Goal: Information Seeking & Learning: Check status

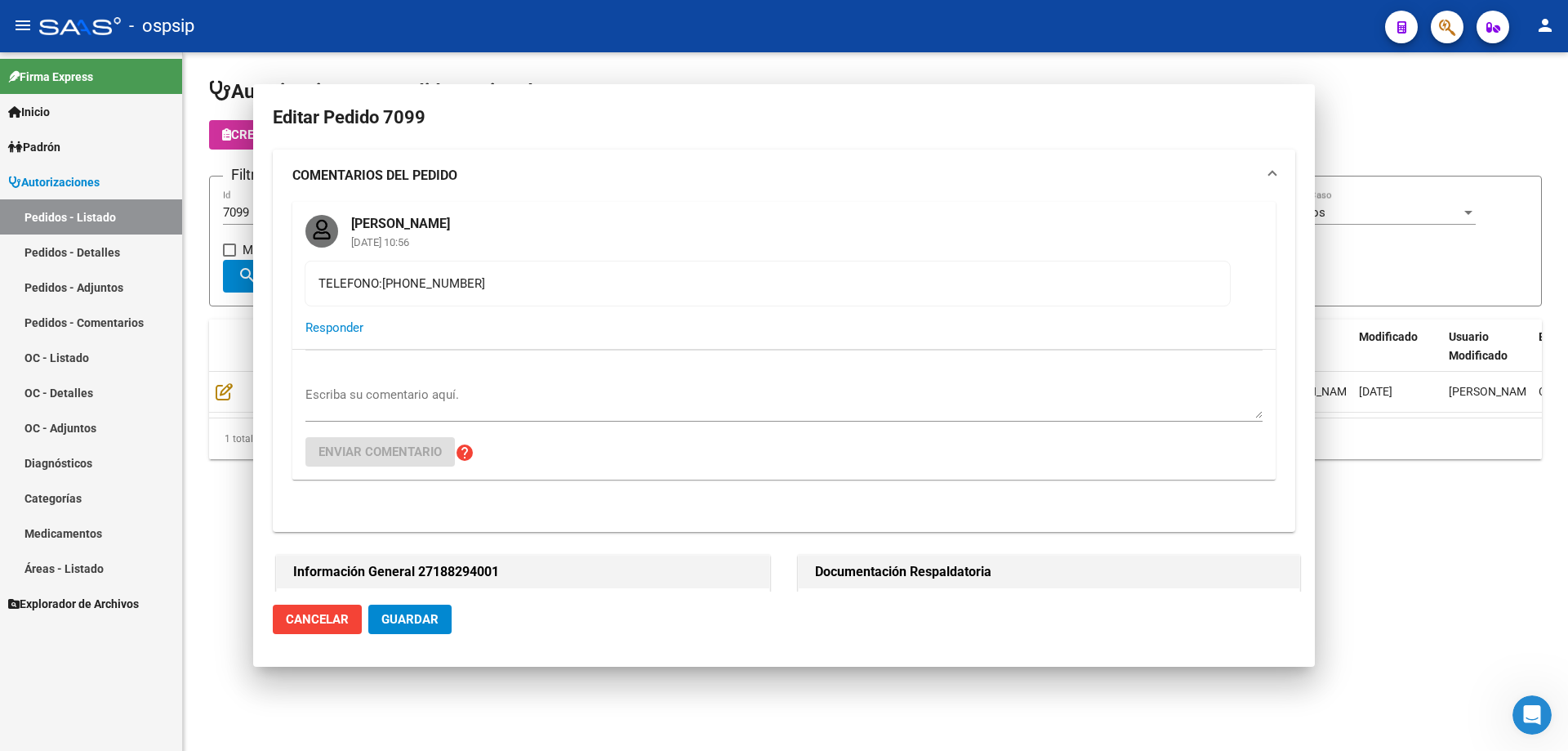
drag, startPoint x: 254, startPoint y: 211, endPoint x: 130, endPoint y: 211, distance: 124.0
click at [130, 211] on mat-sidenav-container "Firma Express Inicio Calendario SSS Instructivos Contacto OS Padrón Afiliados E…" at bounding box center [784, 402] width 1568 height 698
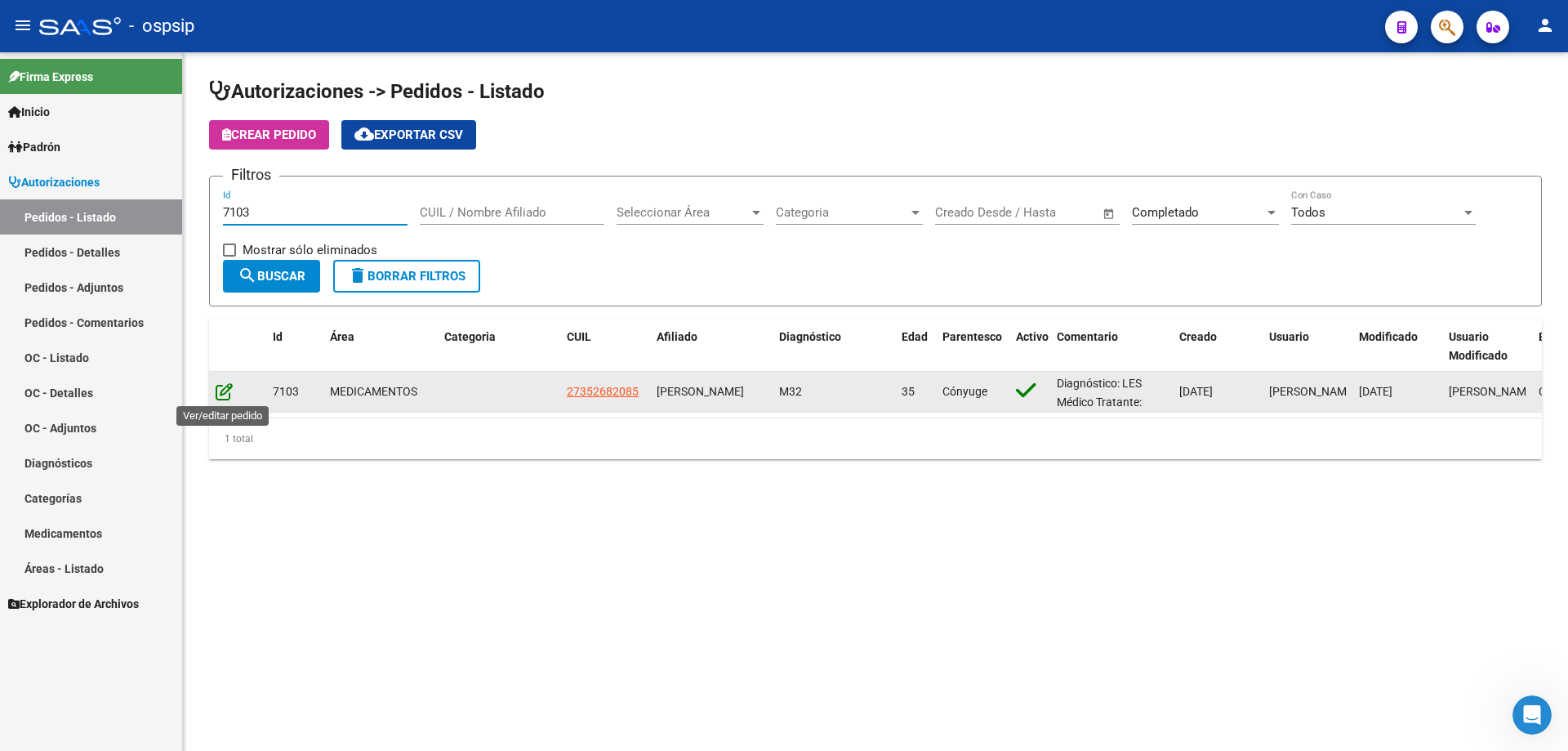
type input "7103"
click at [226, 397] on icon at bounding box center [224, 391] width 17 height 18
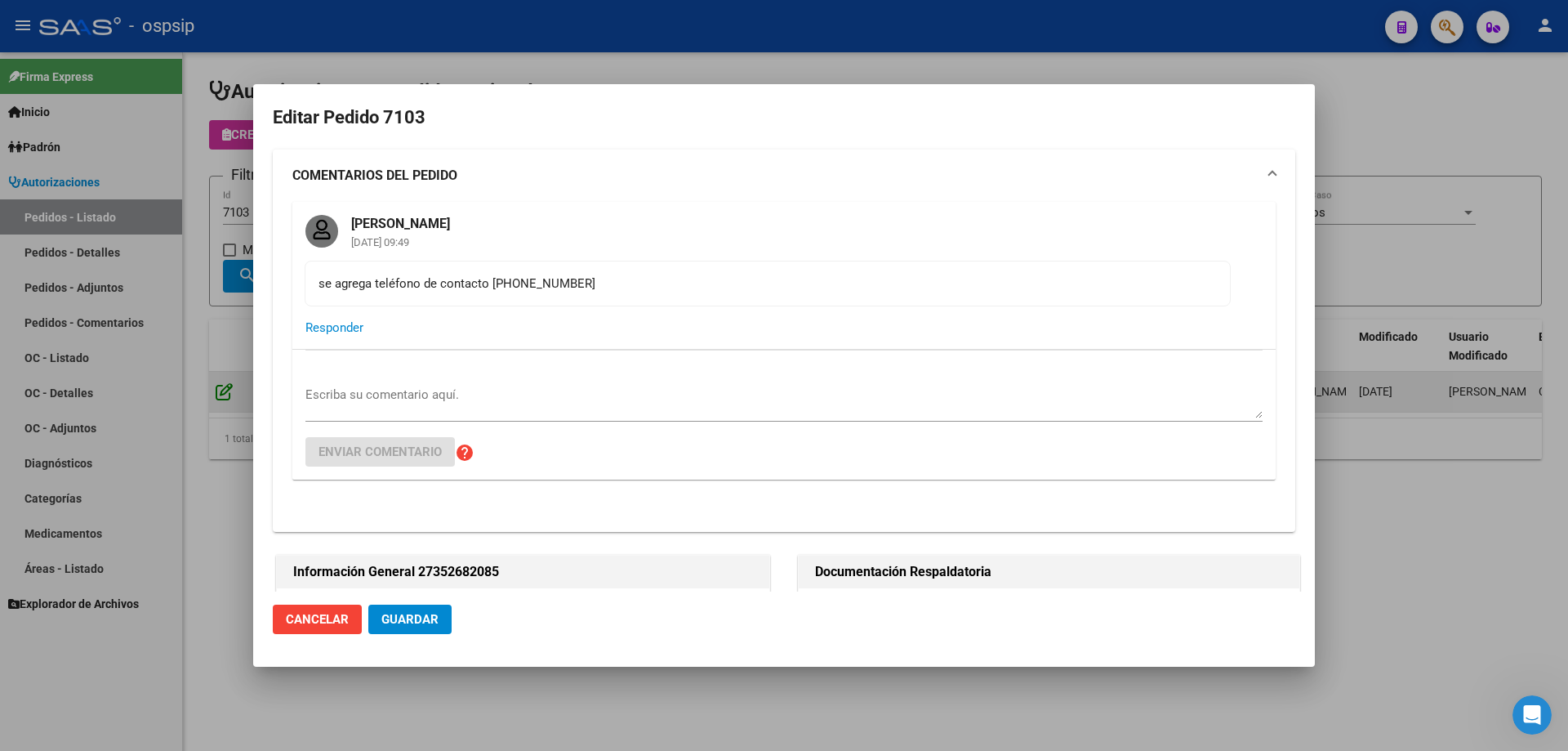
type input "[GEOGRAPHIC_DATA], [PERSON_NAME], [PERSON_NAME] 7307"
drag, startPoint x: 573, startPoint y: 280, endPoint x: 494, endPoint y: 279, distance: 79.0
click at [494, 279] on div "se agrega teléfono de contacto [PHONE_NUMBER]" at bounding box center [767, 283] width 898 height 18
copy div "1167668333"
click at [136, 261] on div at bounding box center [784, 375] width 1568 height 751
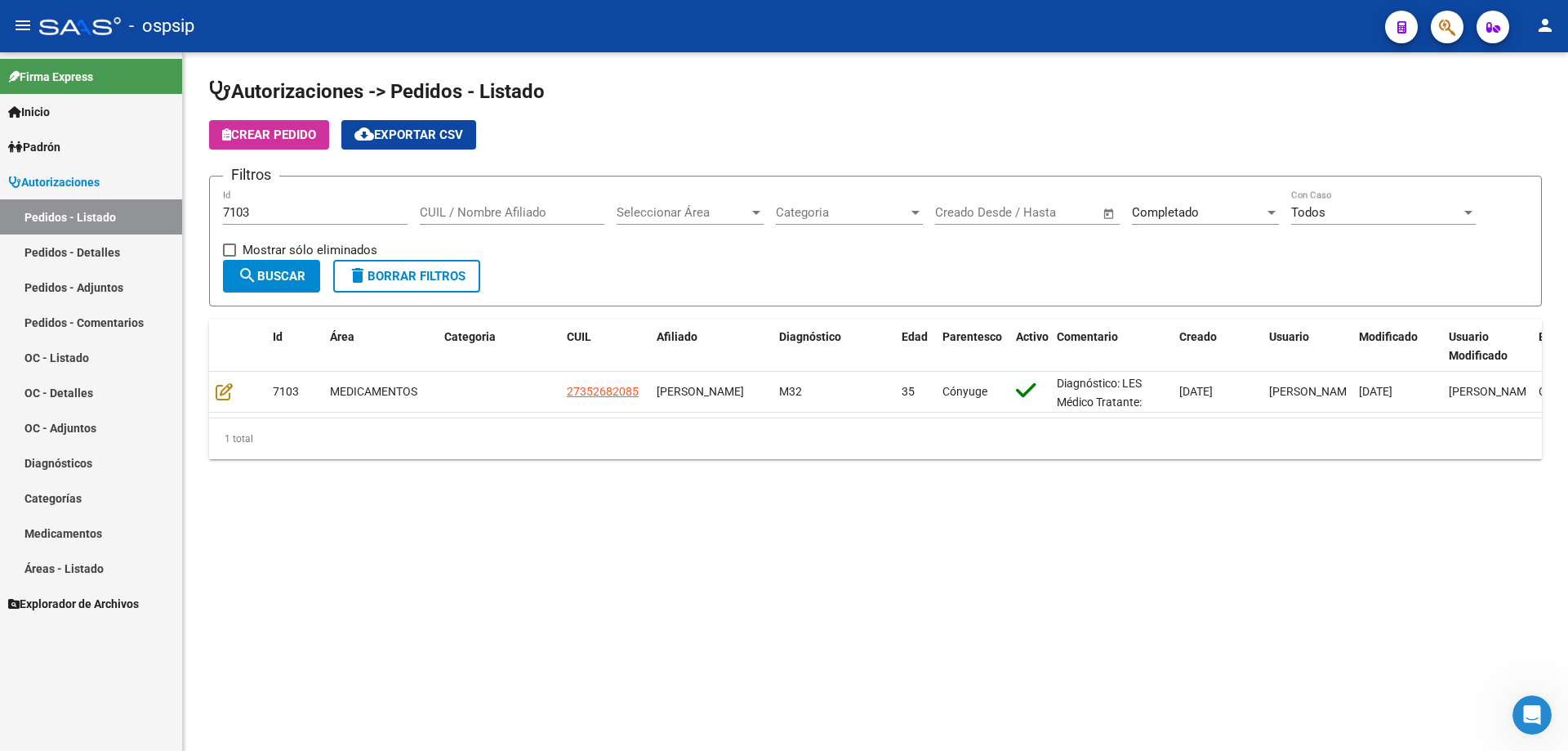
click at [429, 276] on span "delete Borrar Filtros" at bounding box center [407, 276] width 118 height 14
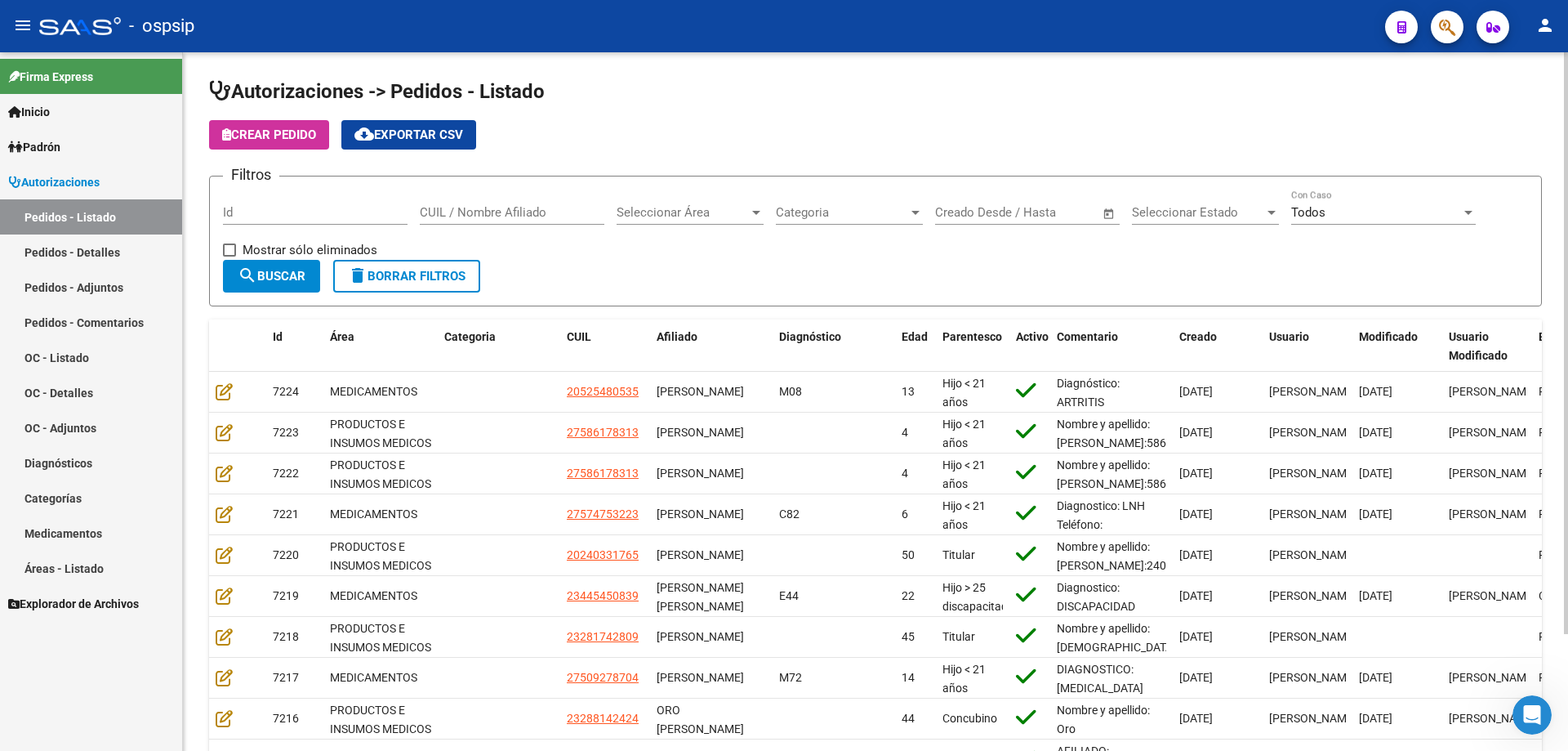
click at [450, 269] on span "delete Borrar Filtros" at bounding box center [407, 276] width 118 height 14
click at [1175, 212] on span "Seleccionar Estado" at bounding box center [1198, 211] width 132 height 14
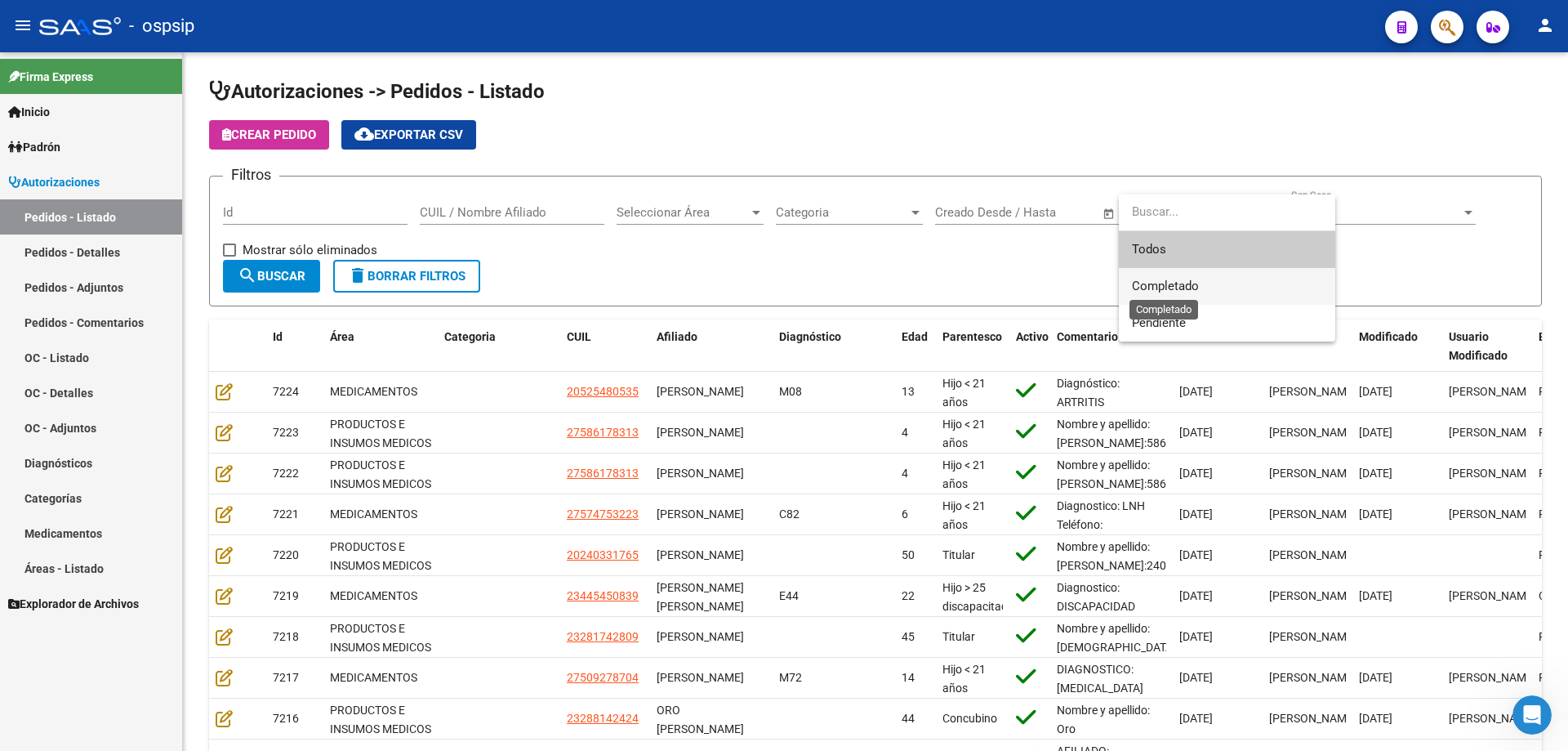
click at [1175, 287] on span "Completado" at bounding box center [1165, 285] width 67 height 14
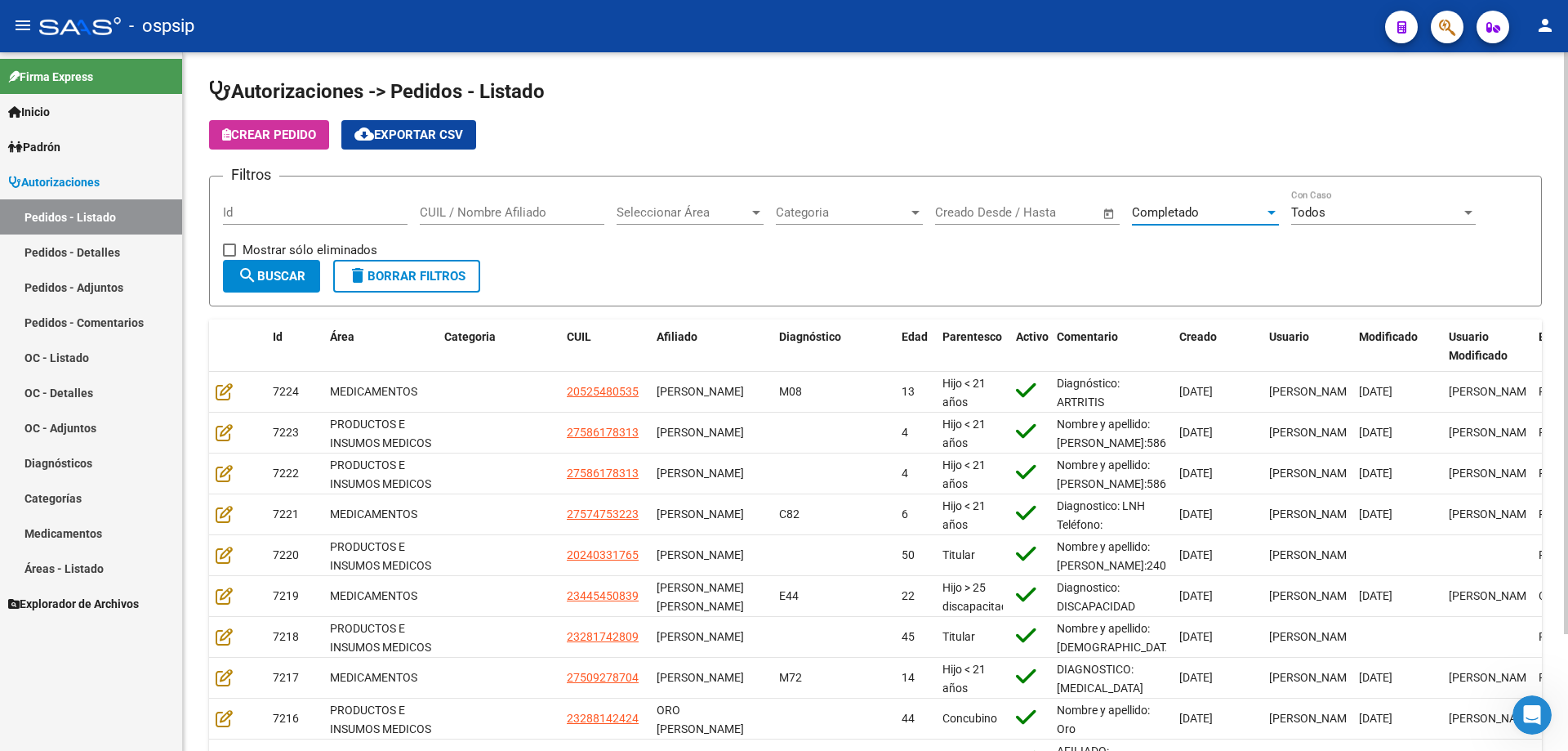
click at [272, 272] on span "search Buscar" at bounding box center [271, 276] width 68 height 14
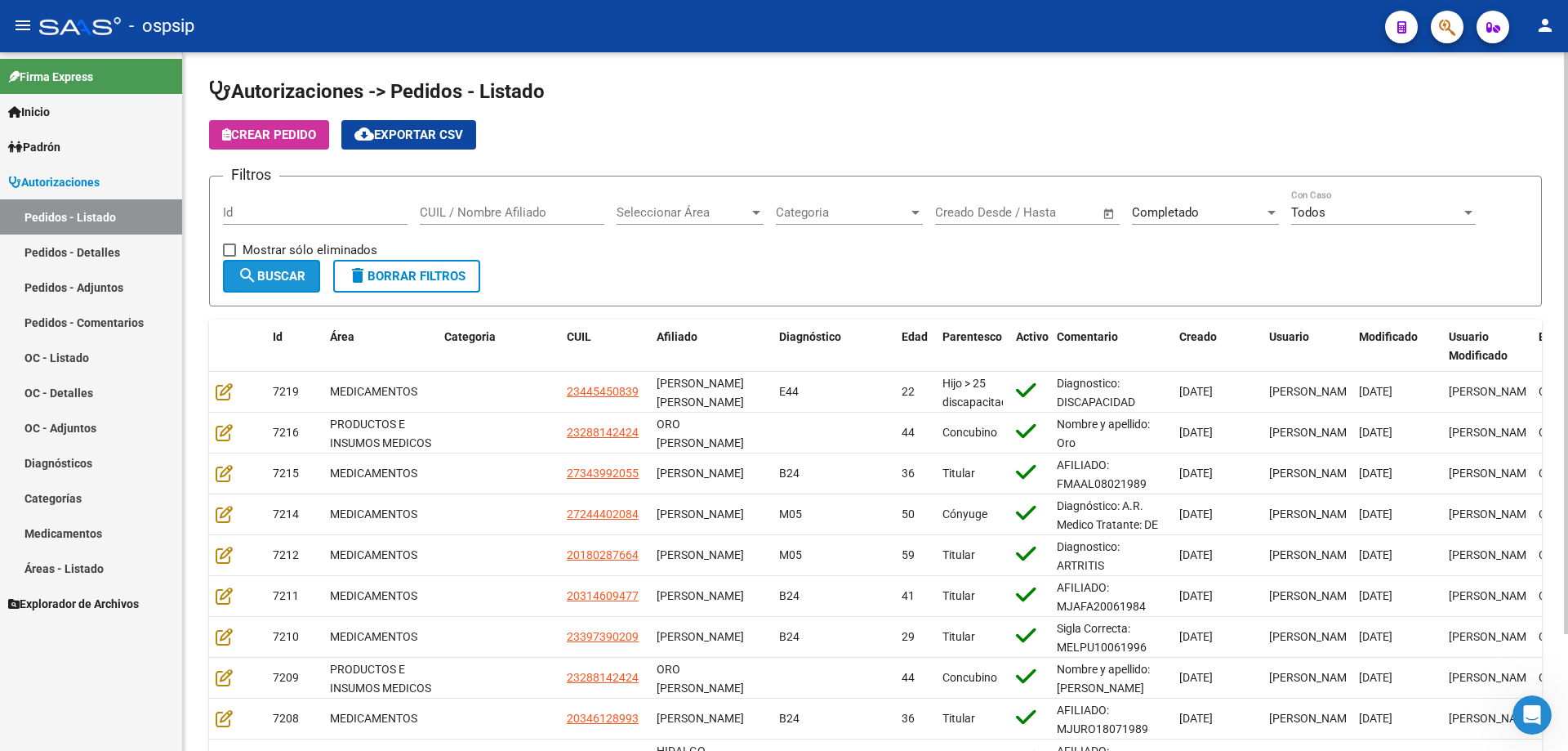
click at [272, 272] on span "search Buscar" at bounding box center [271, 276] width 68 height 14
click at [278, 260] on button "search Buscar" at bounding box center [272, 276] width 98 height 33
click at [415, 129] on span "cloud_download Exportar CSV" at bounding box center [409, 134] width 109 height 14
click at [92, 246] on link "Pedidos - Detalles" at bounding box center [91, 252] width 182 height 35
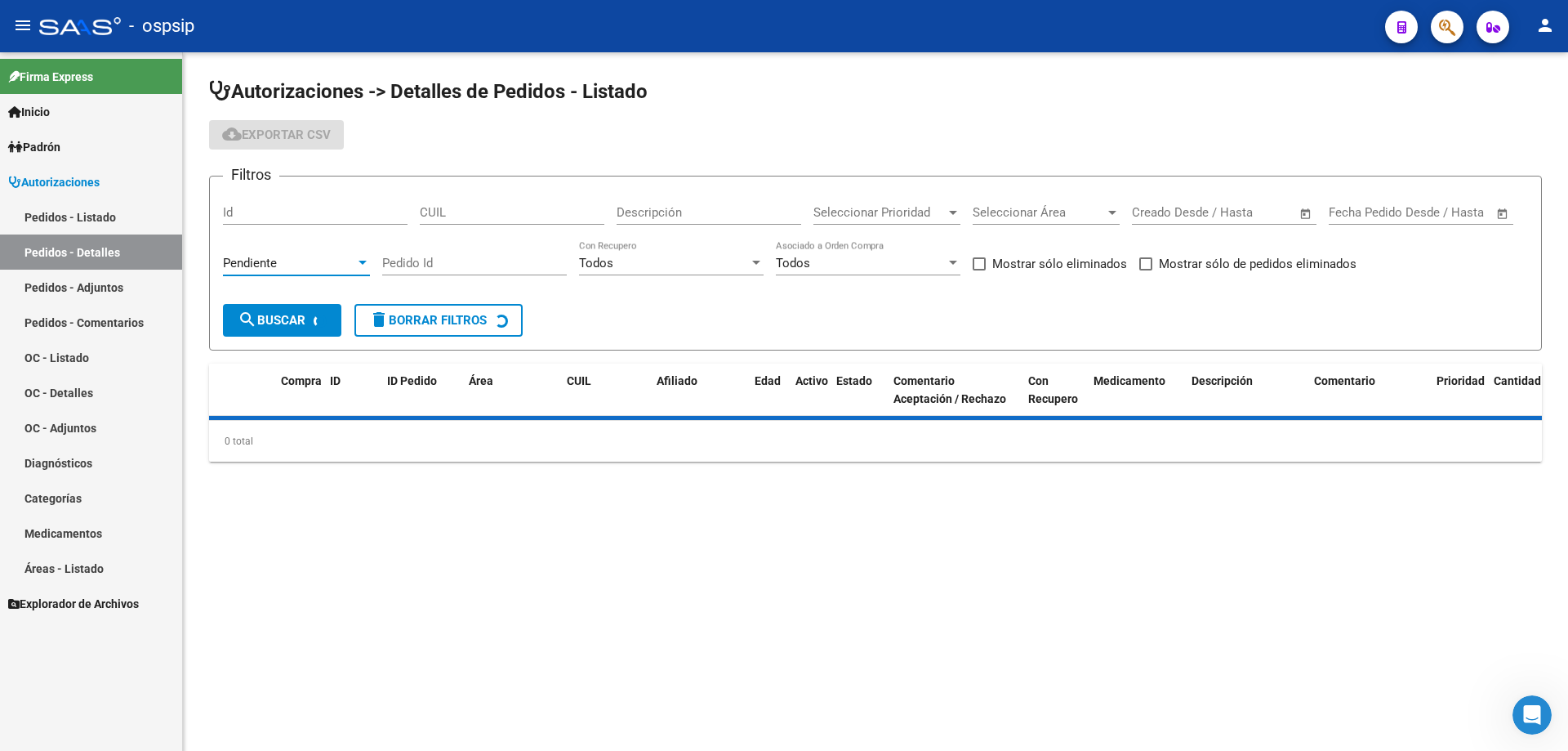
click at [287, 259] on div "Pendiente" at bounding box center [289, 262] width 132 height 14
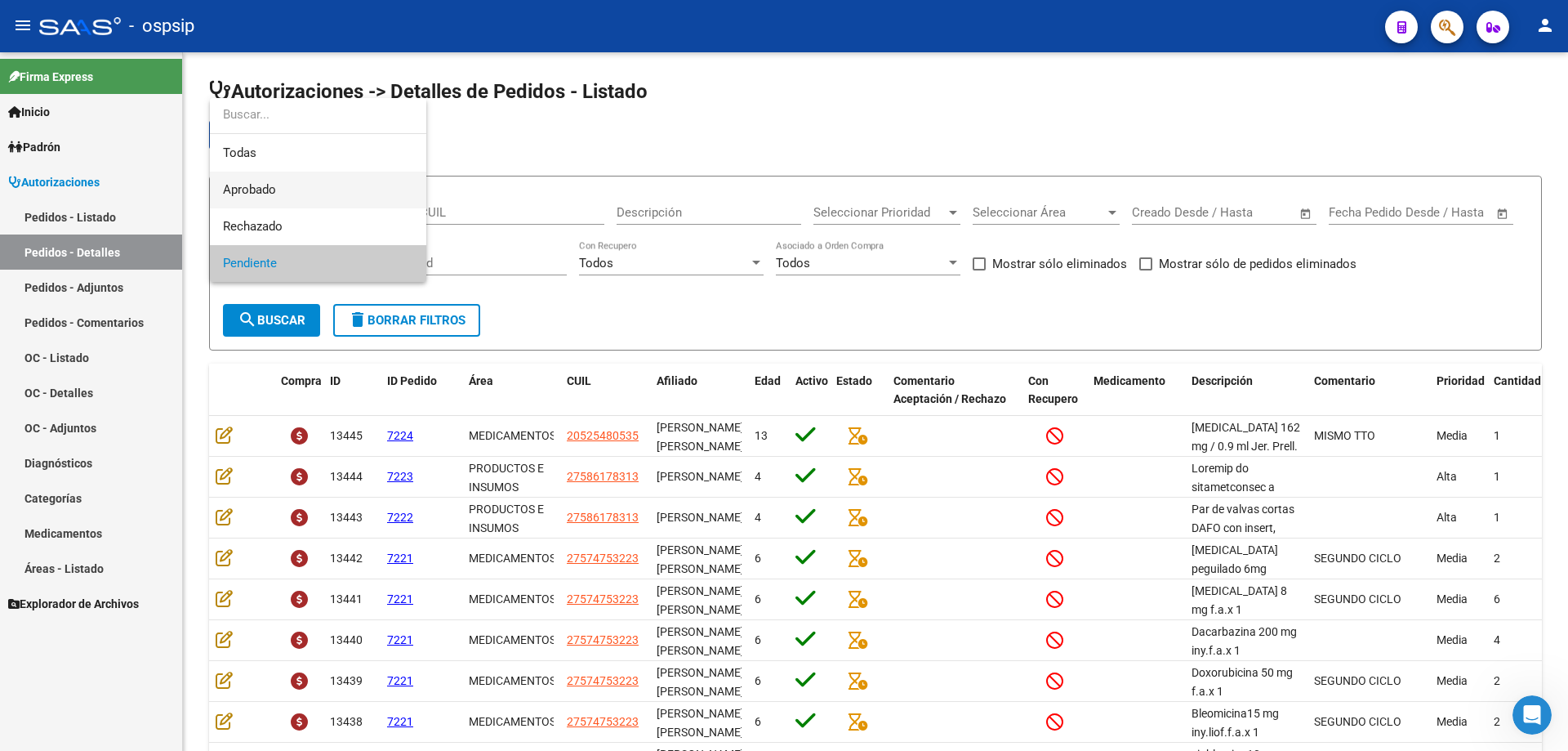
click at [297, 189] on span "Aprobado" at bounding box center [318, 189] width 190 height 36
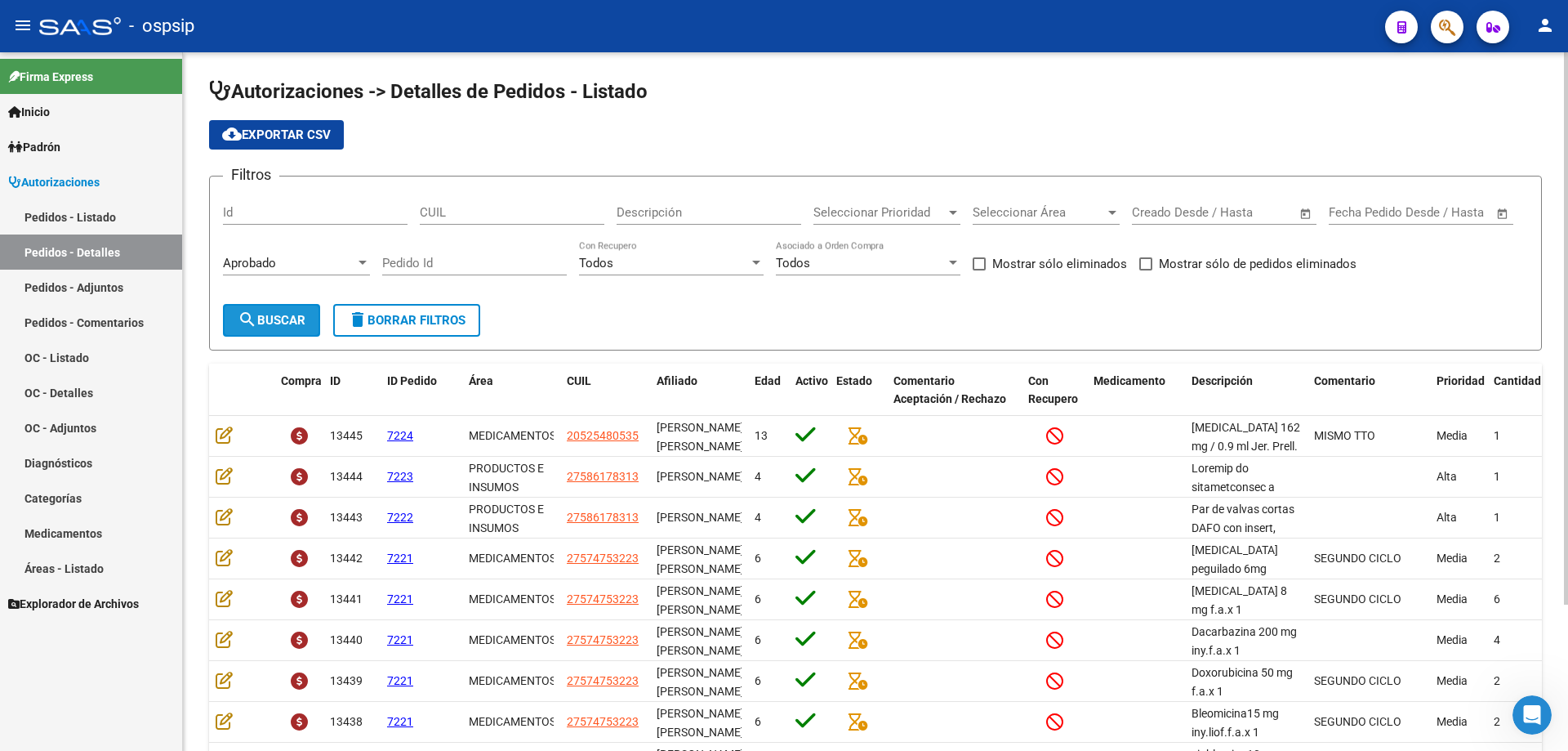
click at [302, 316] on span "search Buscar" at bounding box center [271, 320] width 68 height 14
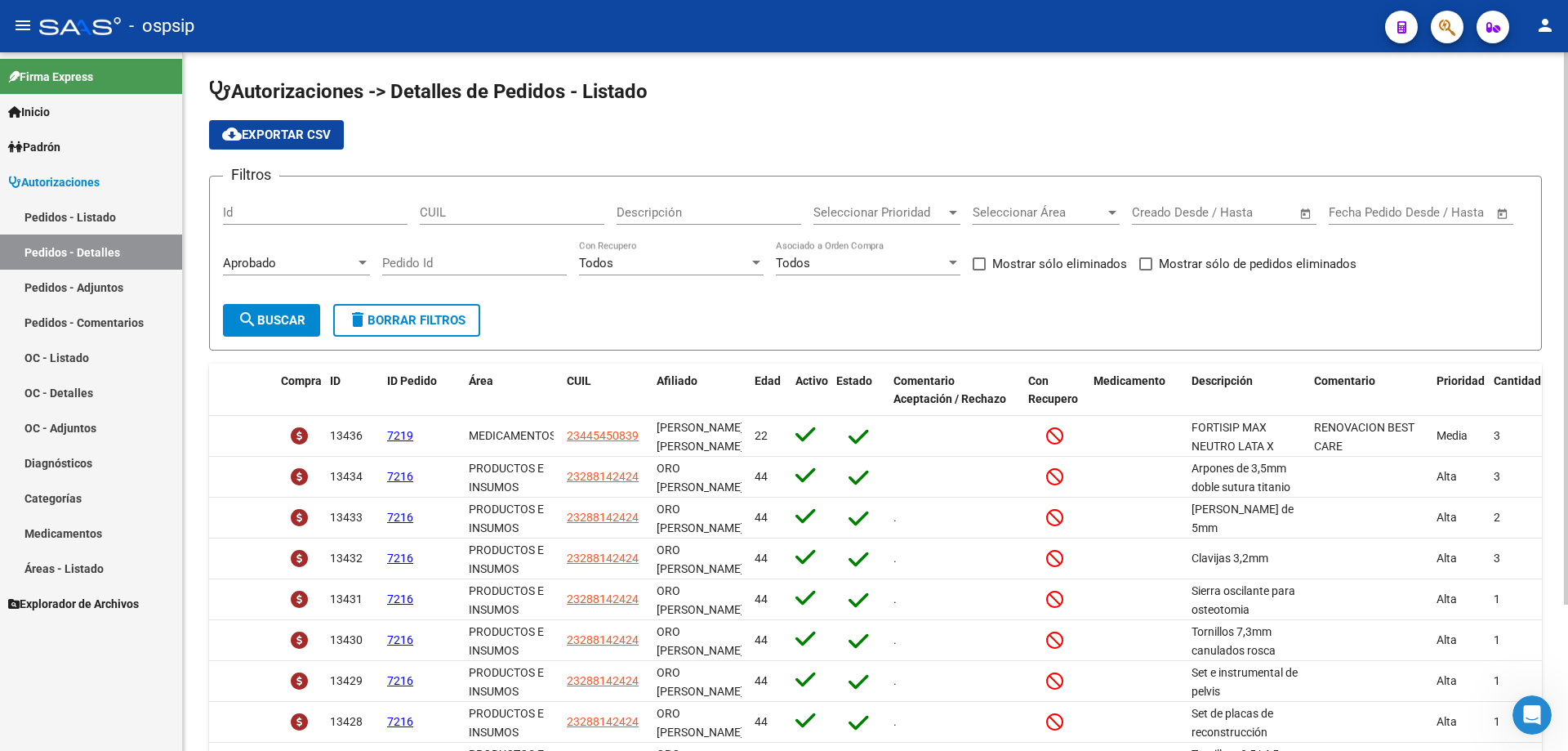
click at [303, 317] on span "search Buscar" at bounding box center [271, 320] width 68 height 14
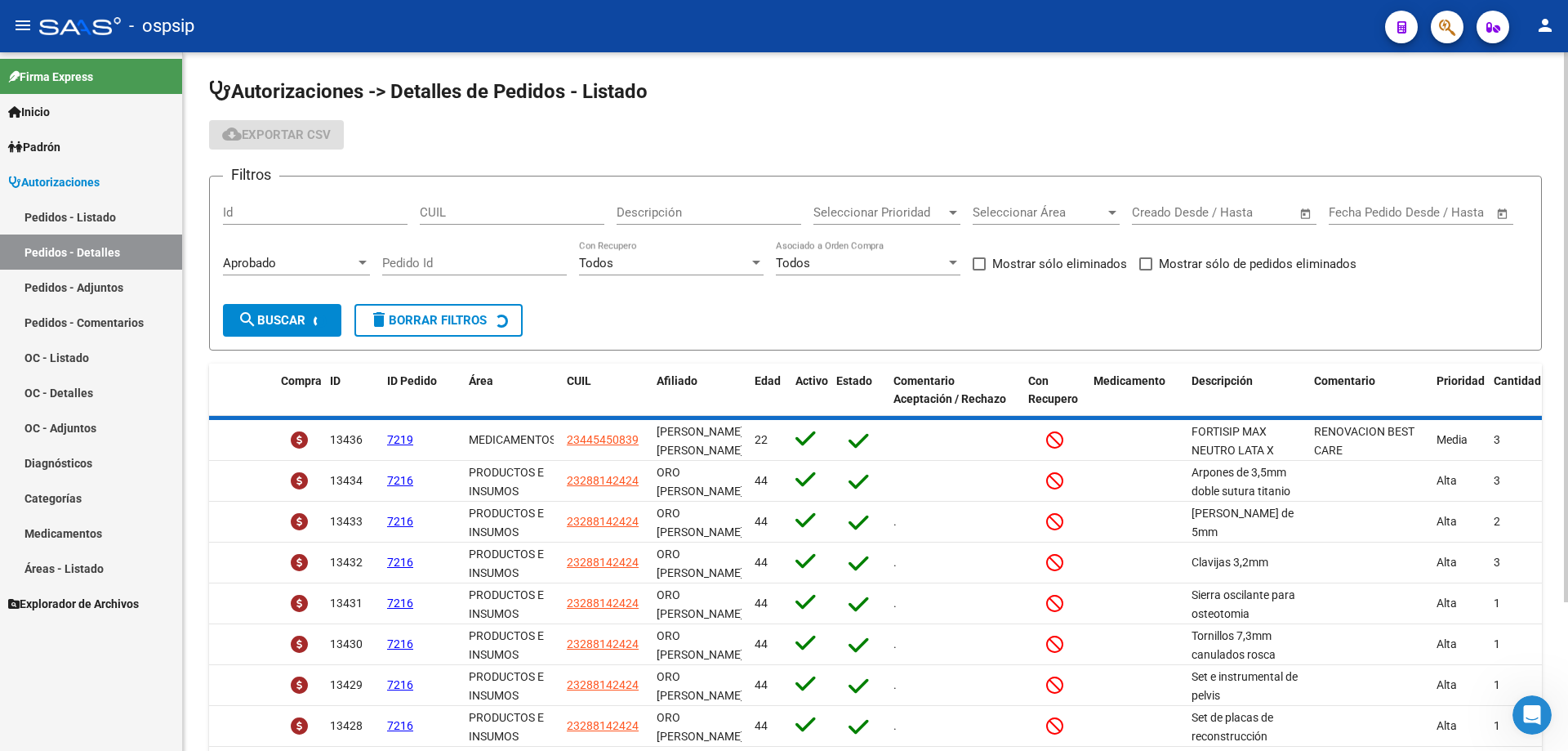
click at [288, 130] on span "cloud_download Exportar CSV" at bounding box center [276, 134] width 109 height 14
